Goal: Task Accomplishment & Management: Manage account settings

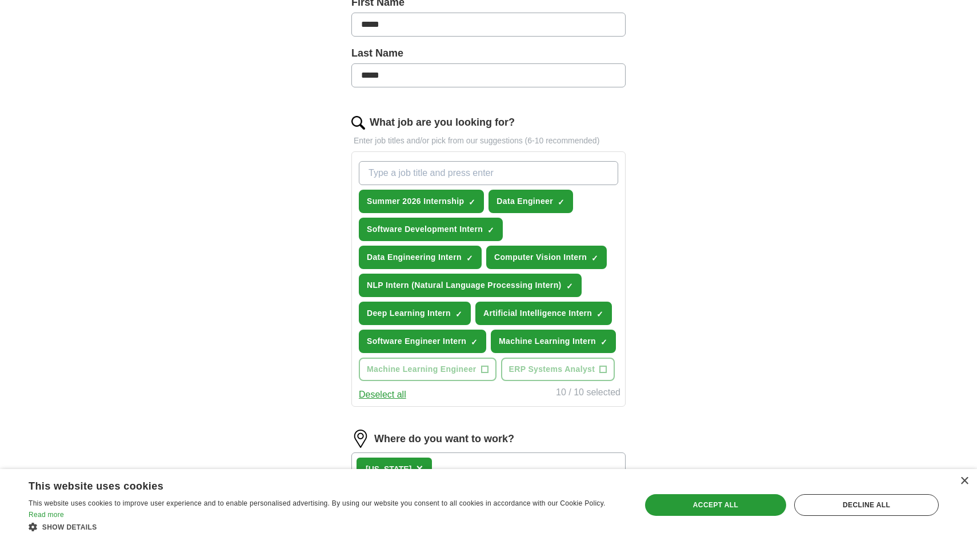
scroll to position [530, 0]
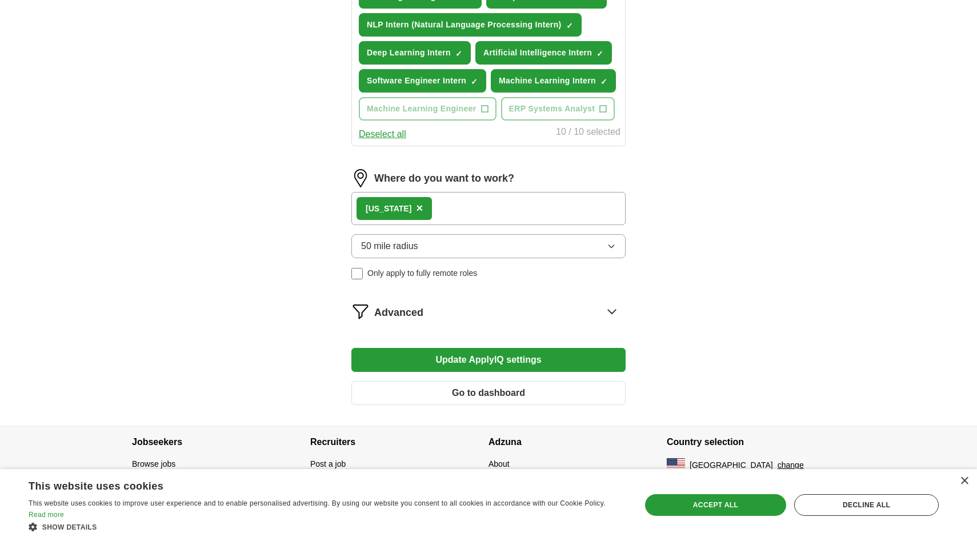
click at [392, 318] on span "Advanced" at bounding box center [398, 312] width 49 height 15
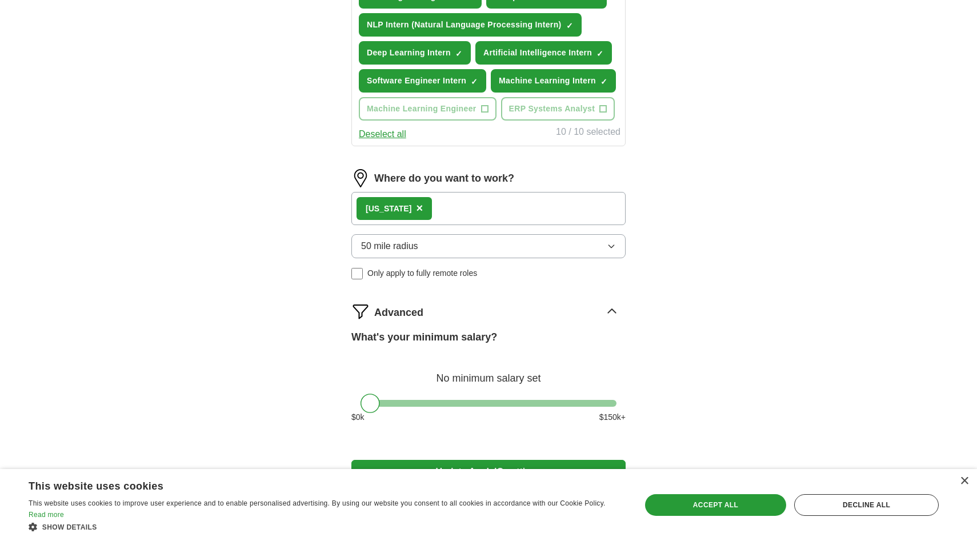
scroll to position [642, 0]
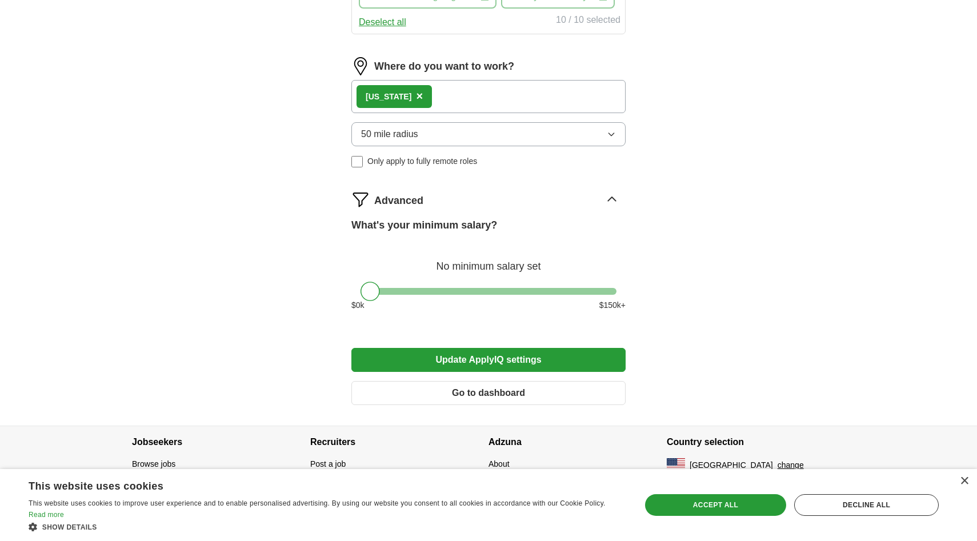
click at [431, 387] on button "Go to dashboard" at bounding box center [488, 393] width 274 height 24
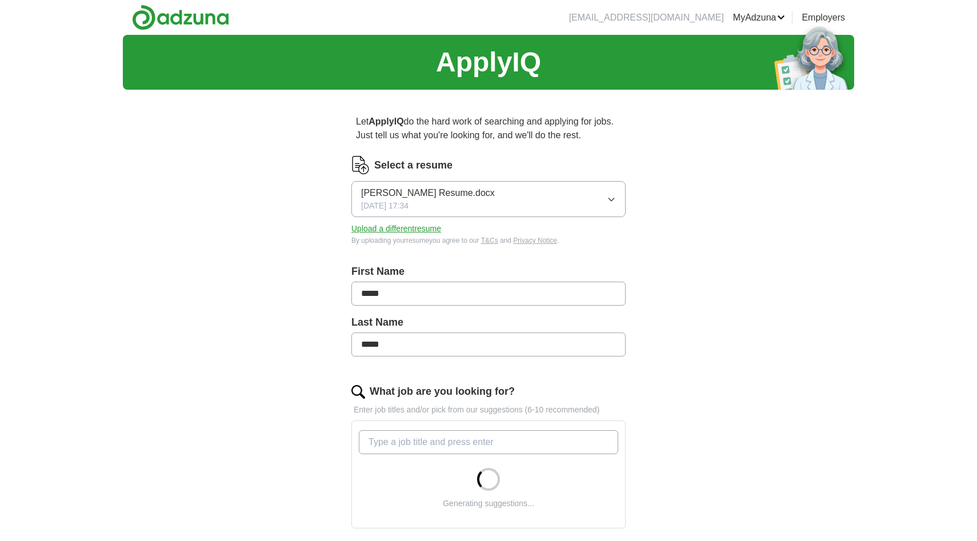
scroll to position [382, 0]
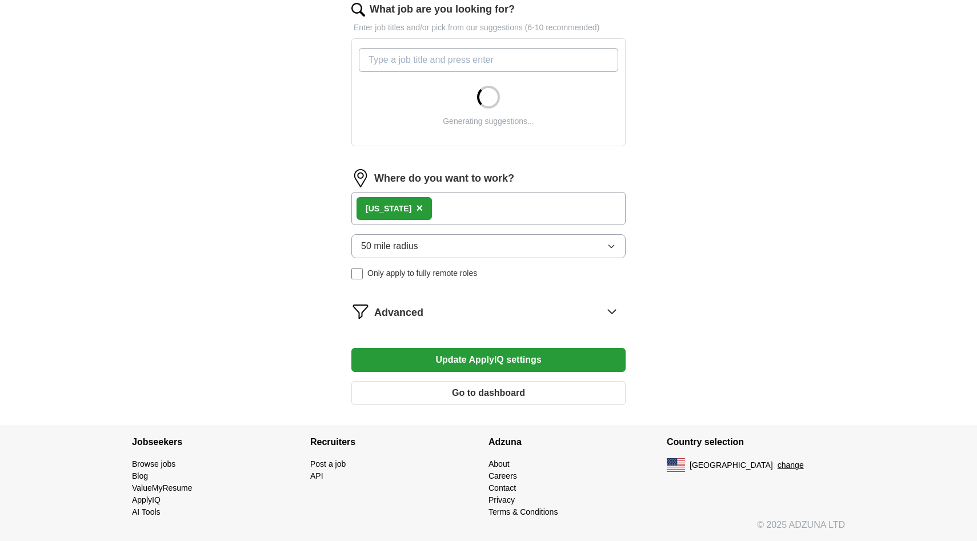
click at [533, 356] on button "Update ApplyIQ settings" at bounding box center [488, 360] width 274 height 24
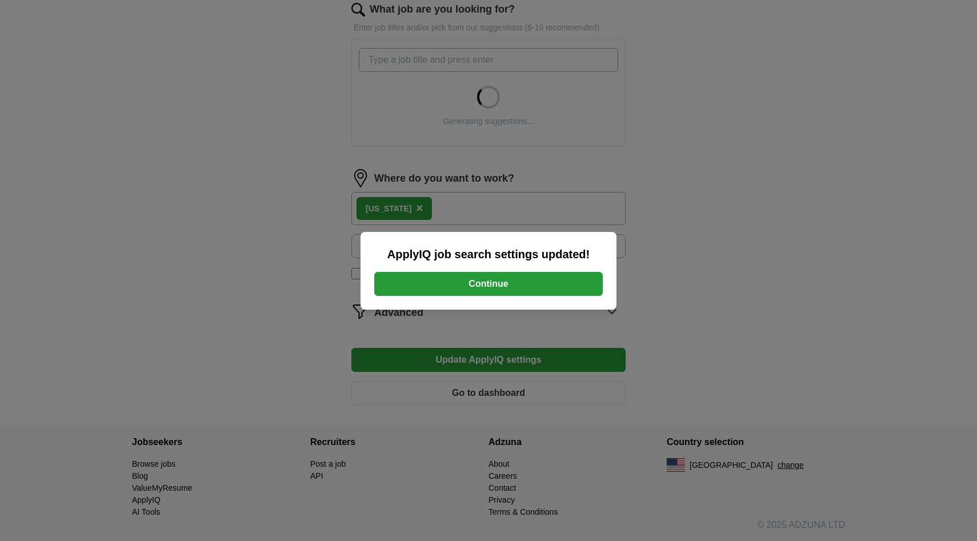
click at [511, 281] on button "Continue" at bounding box center [488, 284] width 229 height 24
